Goal: Use online tool/utility: Use online tool/utility

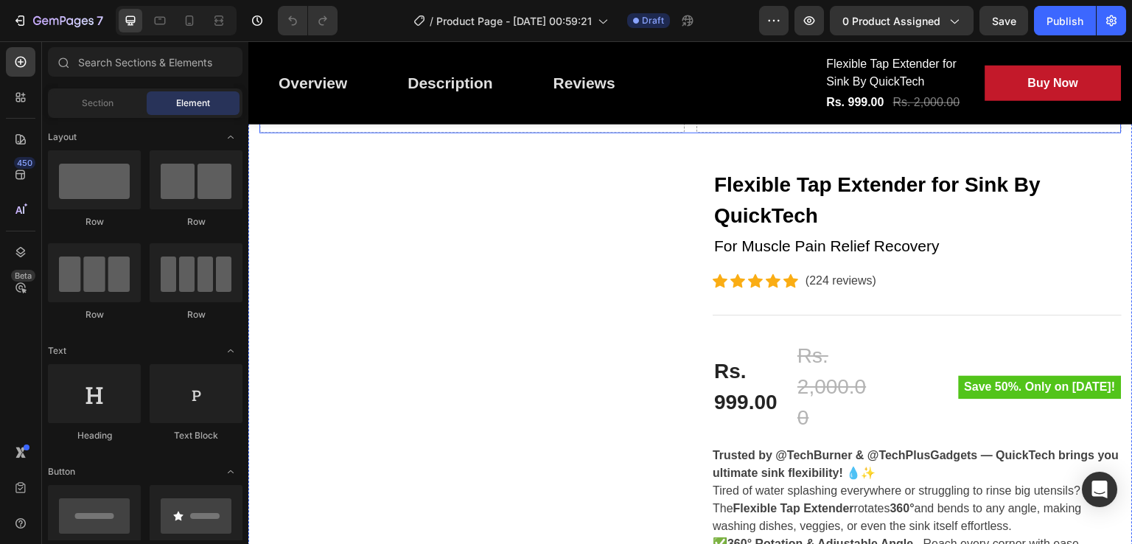
scroll to position [202, 0]
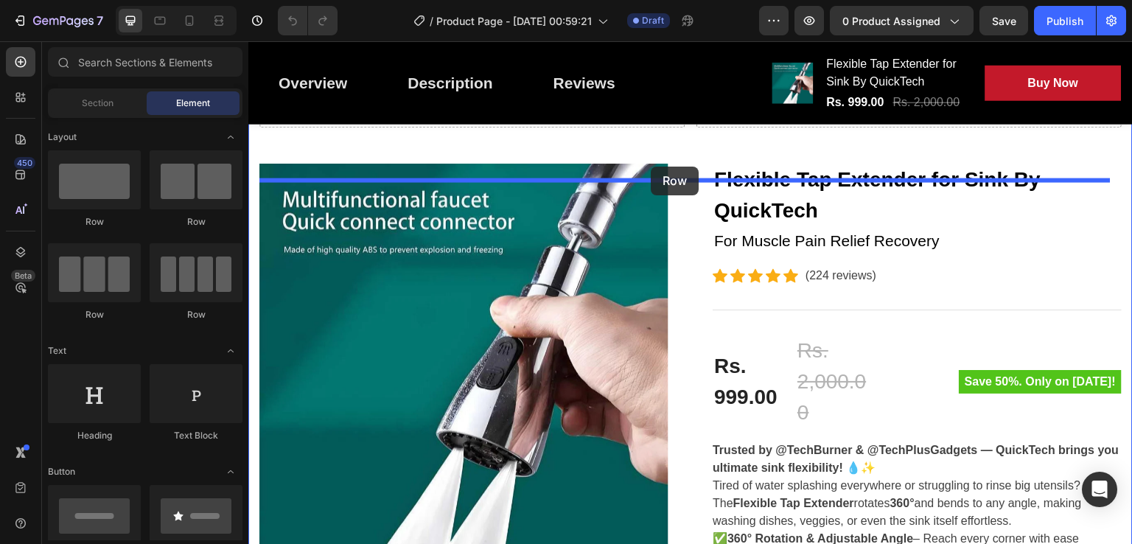
drag, startPoint x: 431, startPoint y: 248, endPoint x: 651, endPoint y: 167, distance: 233.9
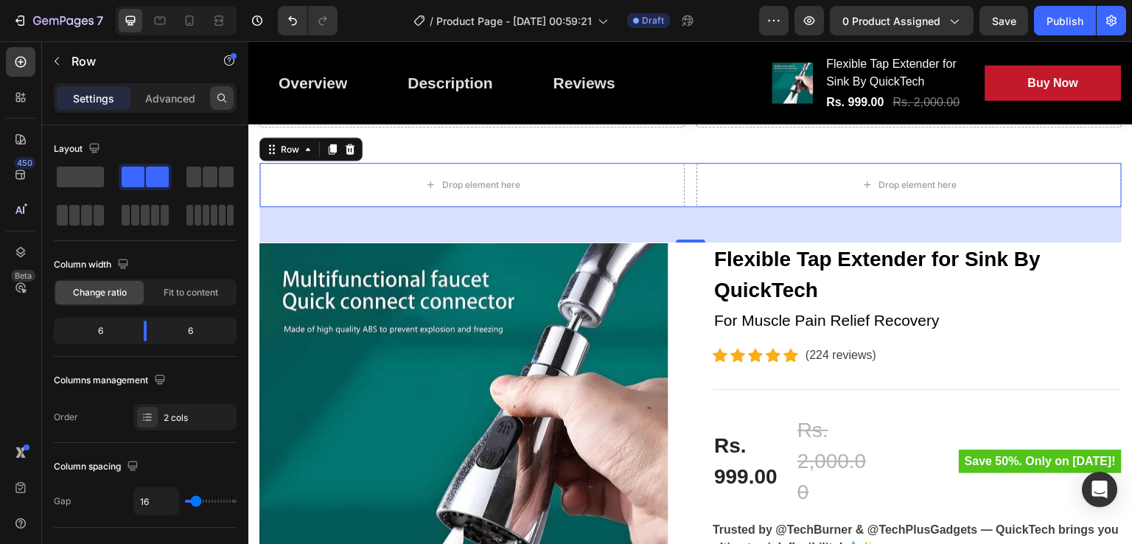
click at [216, 100] on icon at bounding box center [222, 98] width 12 height 12
click at [51, 54] on button "button" at bounding box center [57, 61] width 24 height 24
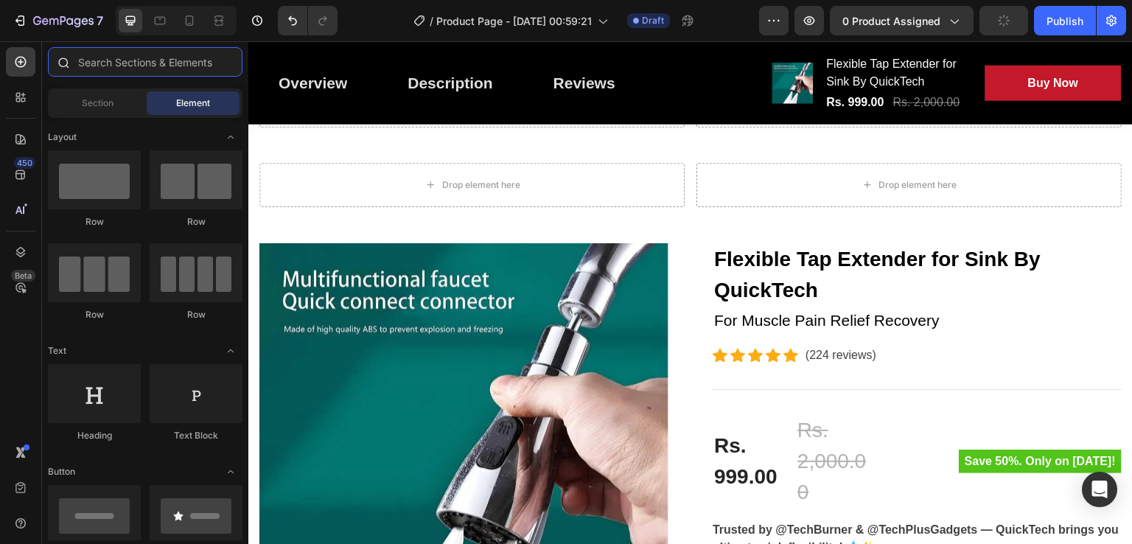
click at [155, 69] on input "text" at bounding box center [145, 61] width 195 height 29
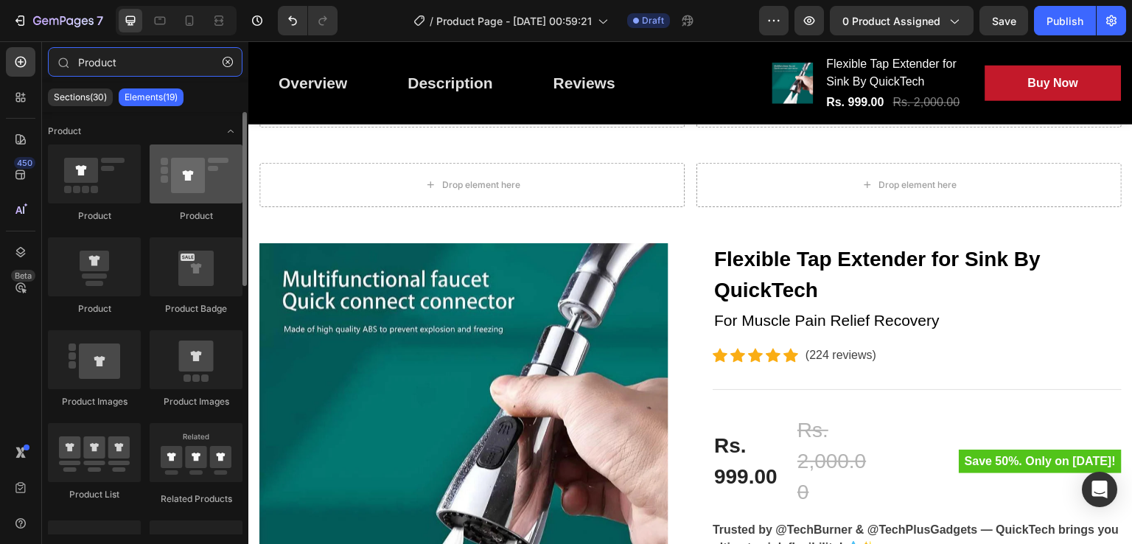
type input "Product"
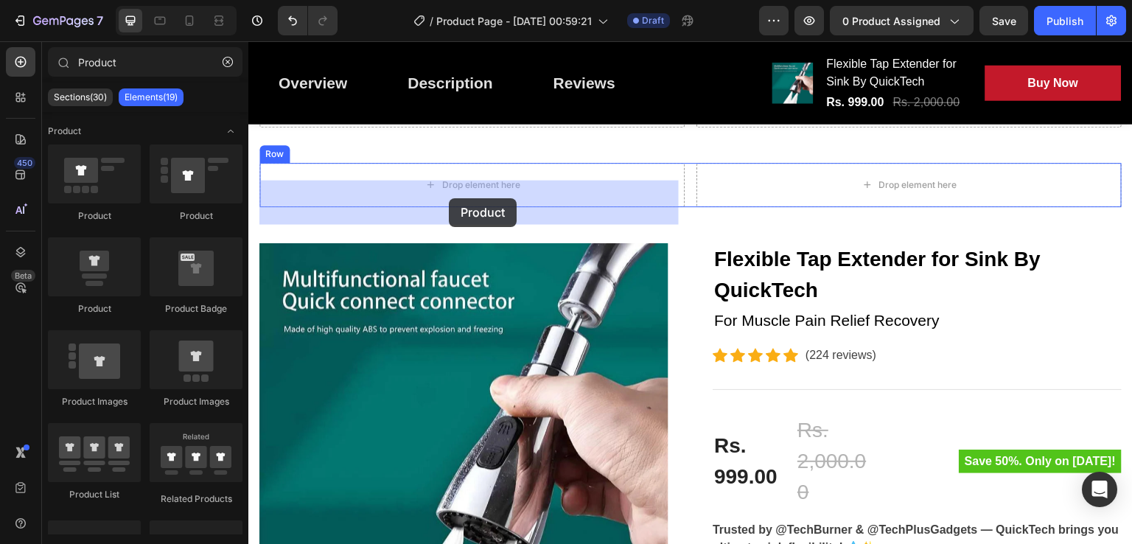
drag, startPoint x: 436, startPoint y: 232, endPoint x: 449, endPoint y: 198, distance: 35.5
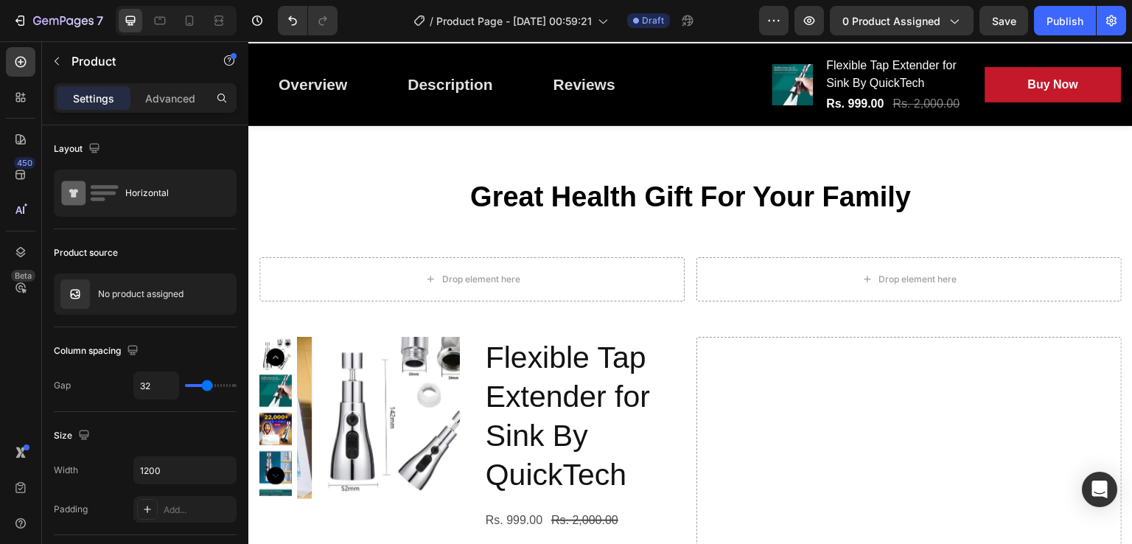
scroll to position [21, 0]
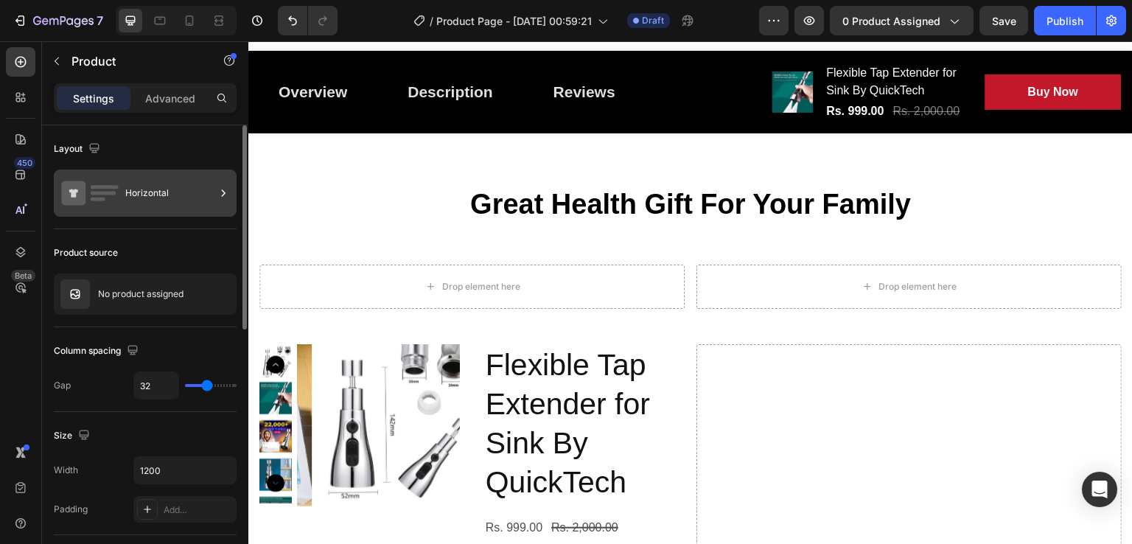
click at [136, 195] on div "Horizontal" at bounding box center [170, 193] width 90 height 34
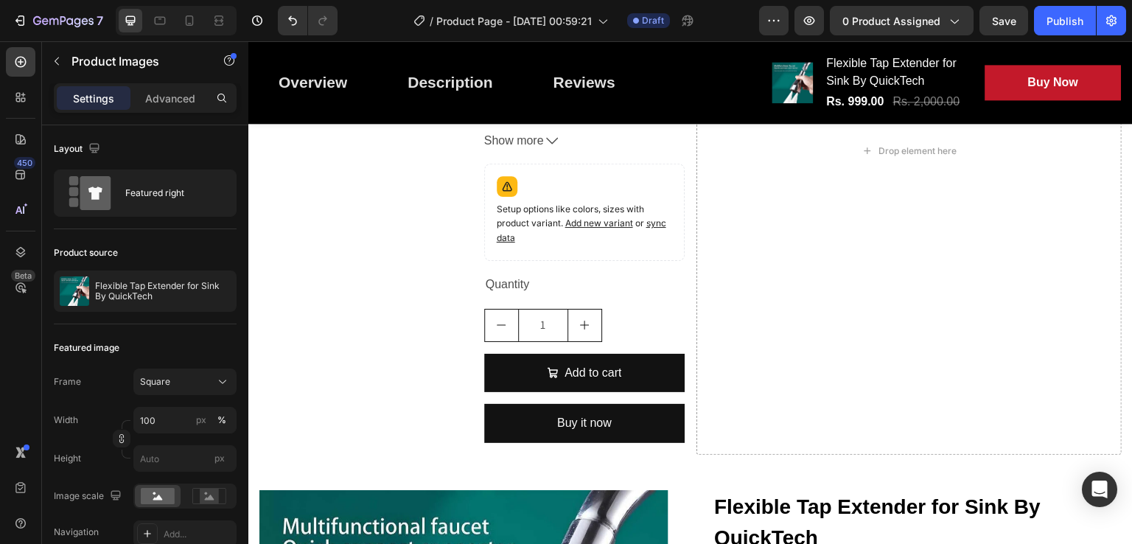
scroll to position [321, 0]
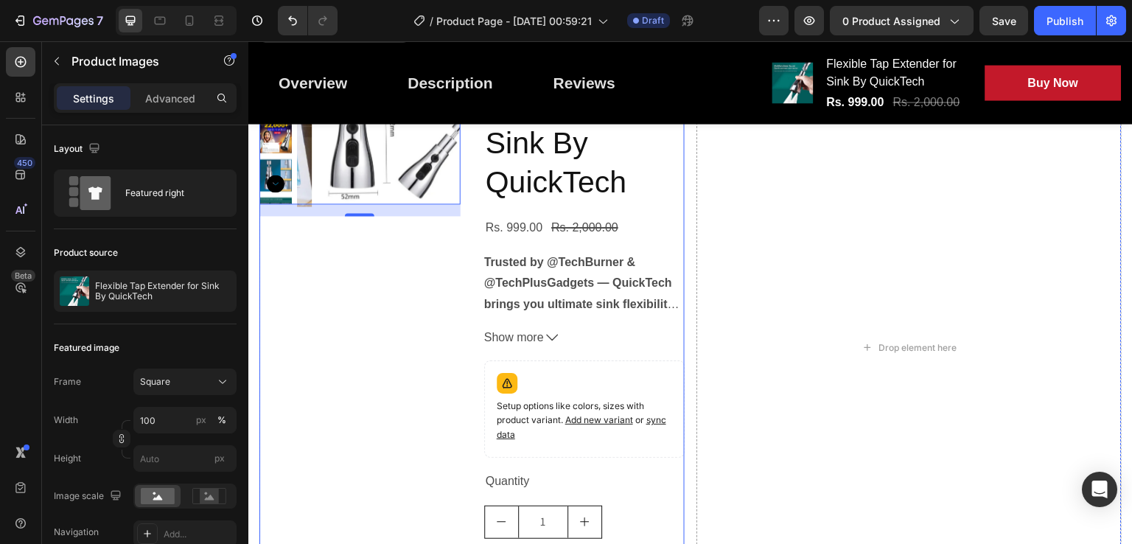
click at [418, 373] on div "Product Images 16" at bounding box center [360, 348] width 201 height 608
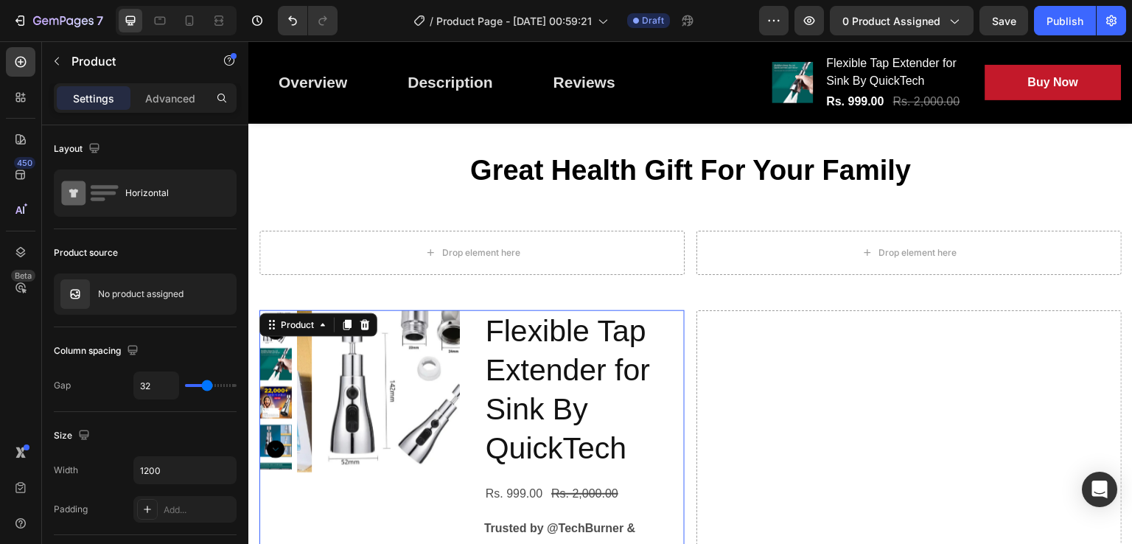
scroll to position [0, 0]
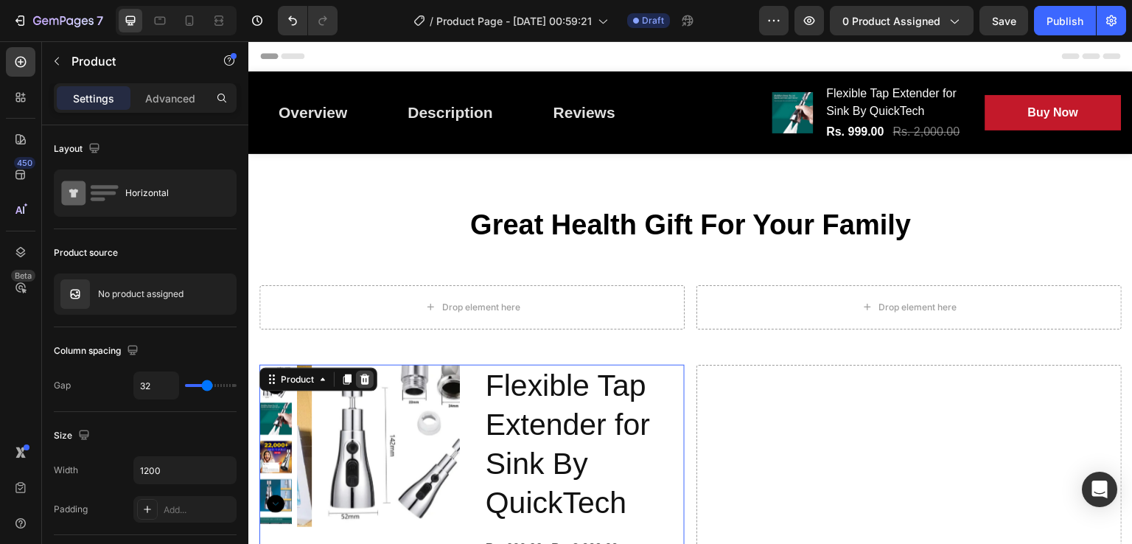
click at [366, 384] on icon at bounding box center [366, 379] width 10 height 10
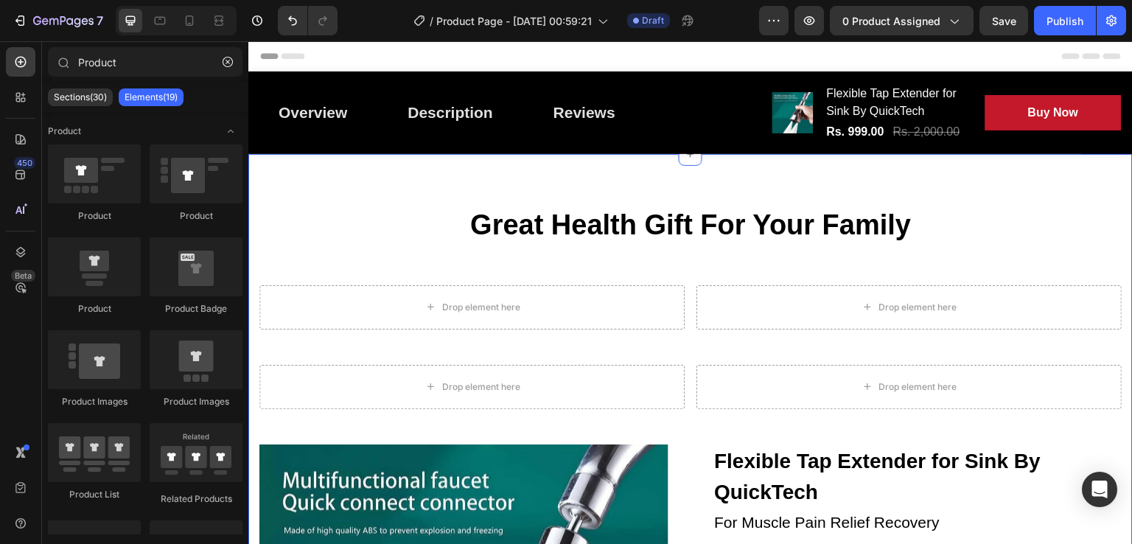
scroll to position [49, 0]
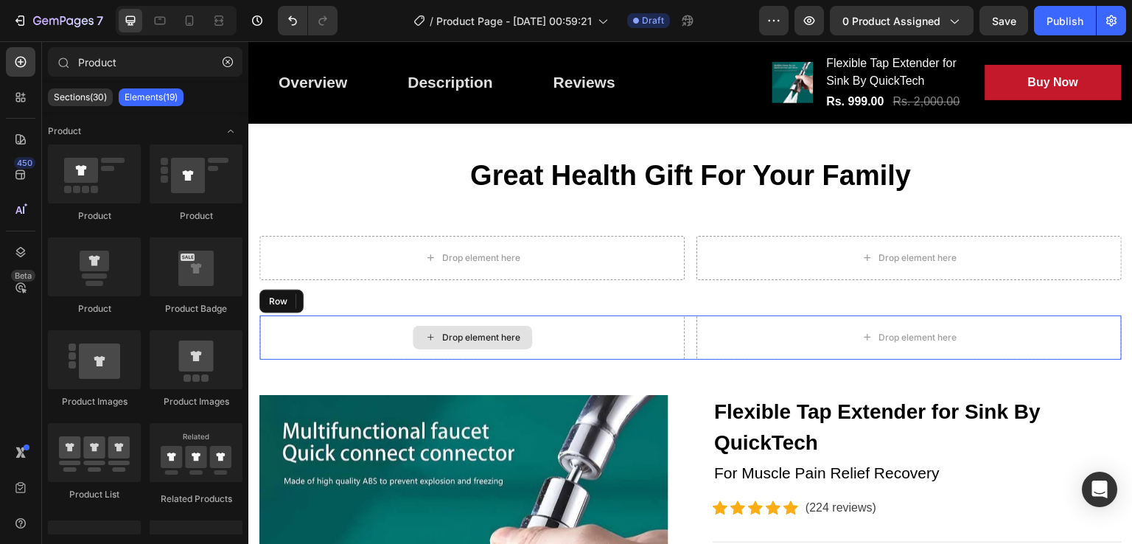
click at [540, 349] on div "Drop element here" at bounding box center [472, 338] width 425 height 44
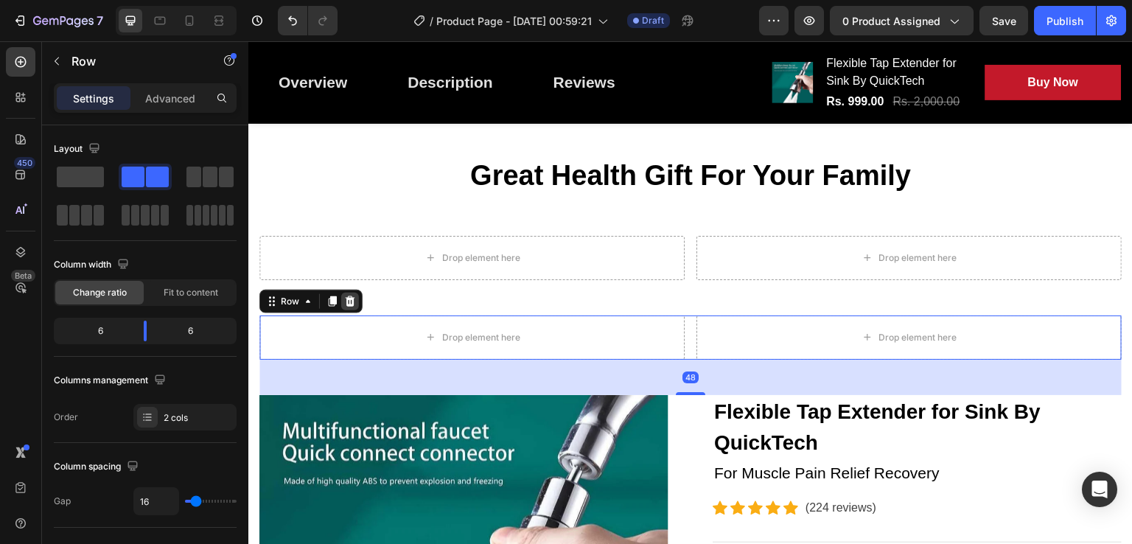
click at [347, 306] on icon at bounding box center [351, 301] width 10 height 10
